Goal: Task Accomplishment & Management: Manage account settings

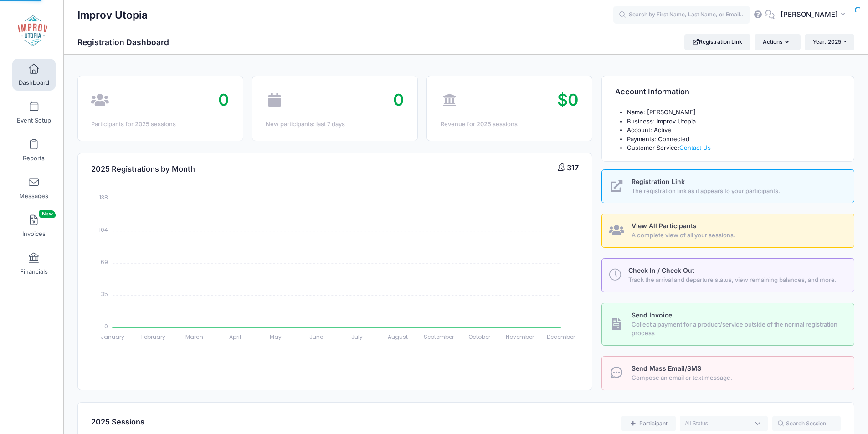
select select
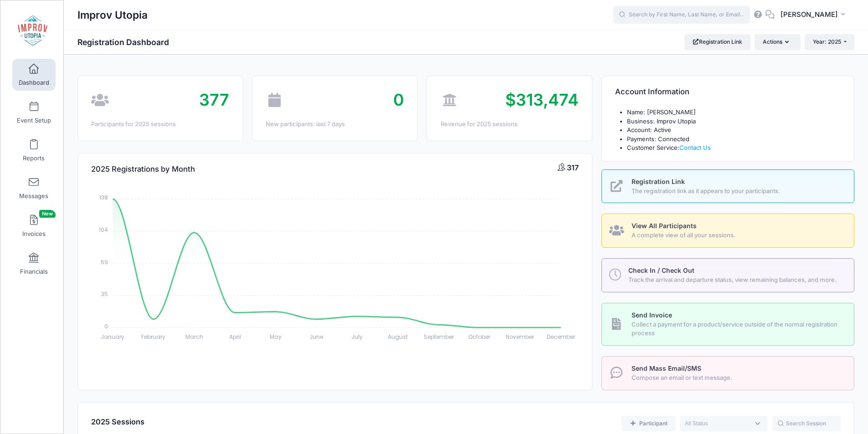
click at [708, 17] on input "text" at bounding box center [681, 15] width 137 height 18
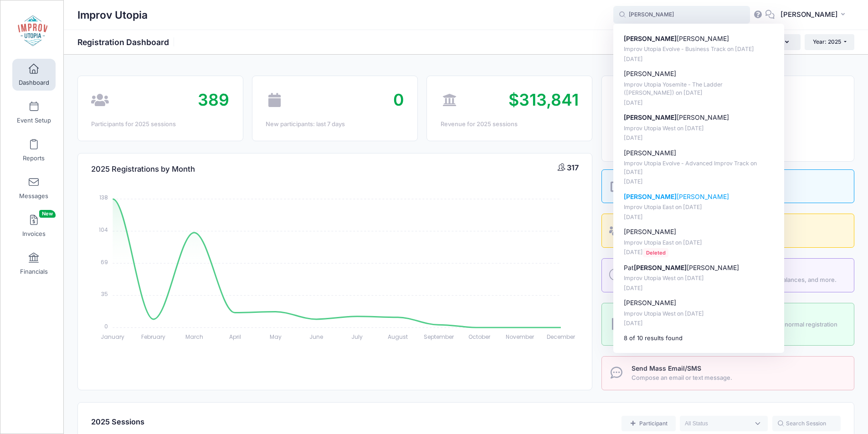
click at [678, 193] on p "Rick Heineman" at bounding box center [699, 197] width 150 height 10
type input "Rick Heineman (Improv Utopia East, Aug-29, 2025)"
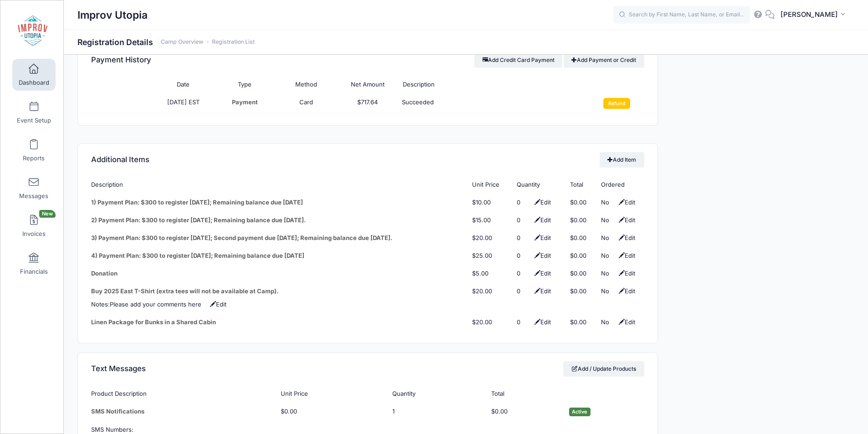
scroll to position [1123, 0]
click at [618, 98] on input "Refund" at bounding box center [616, 103] width 27 height 11
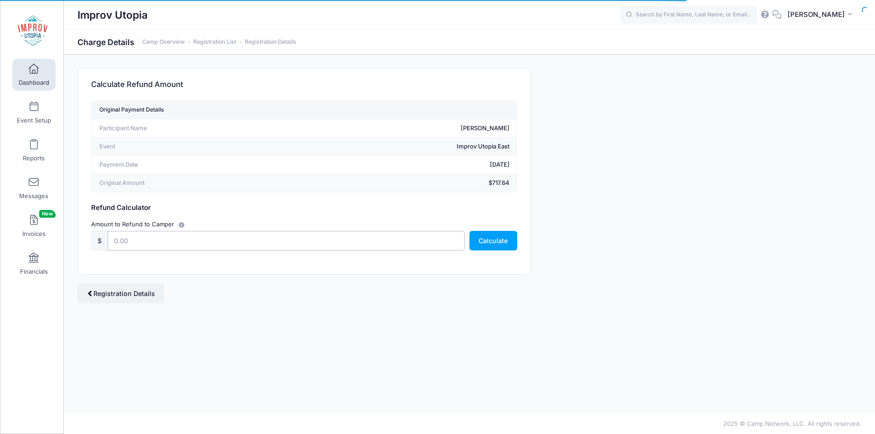
click at [238, 244] on input "text" at bounding box center [286, 241] width 357 height 20
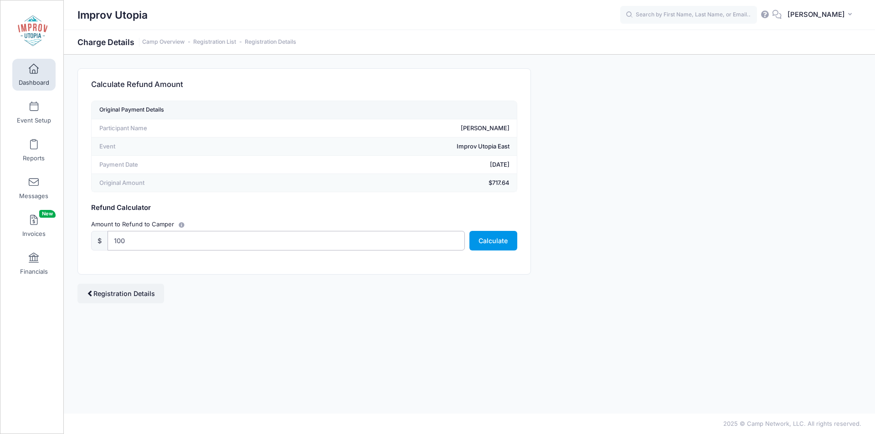
type input "100"
click at [476, 242] on button "Calculate" at bounding box center [493, 241] width 48 height 20
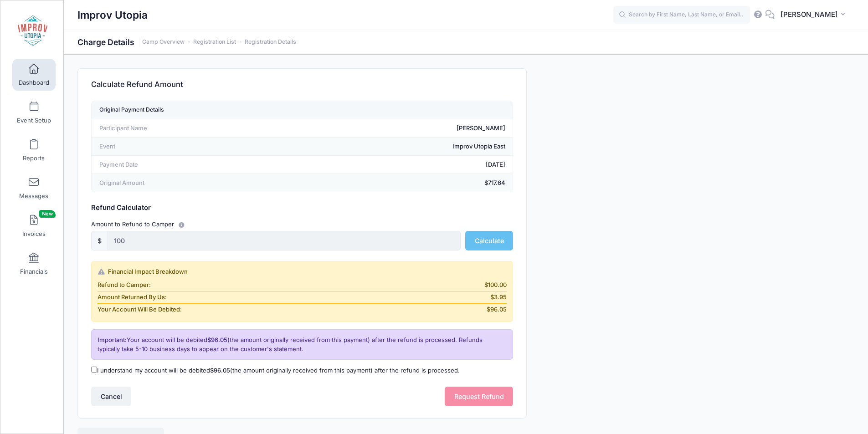
scroll to position [47, 0]
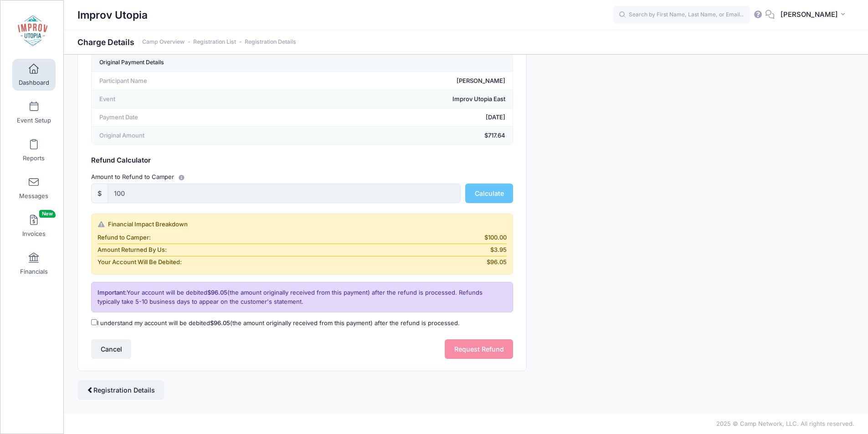
click at [93, 324] on input "I understand my account will be debited $96.05 (the amount originally received …" at bounding box center [94, 322] width 6 height 6
checkbox input "true"
click at [461, 359] on button "Request Refund" at bounding box center [479, 350] width 68 height 20
